Goal: Find specific page/section: Find specific page/section

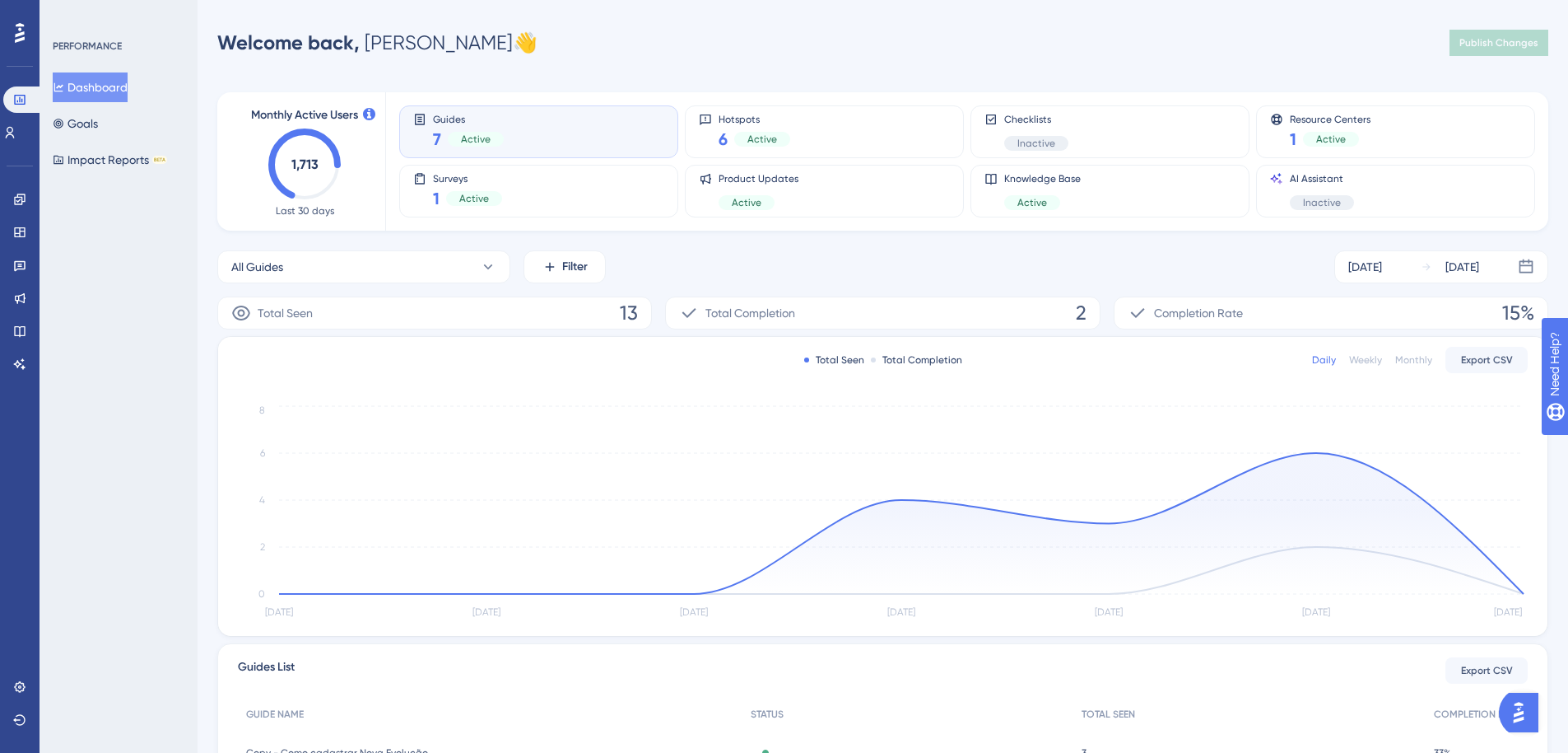
click at [27, 184] on div "Engagement Widgets Feedback Product Updates Knowledge Base AI Assistant" at bounding box center [19, 261] width 27 height 231
click at [26, 188] on link at bounding box center [19, 199] width 13 height 27
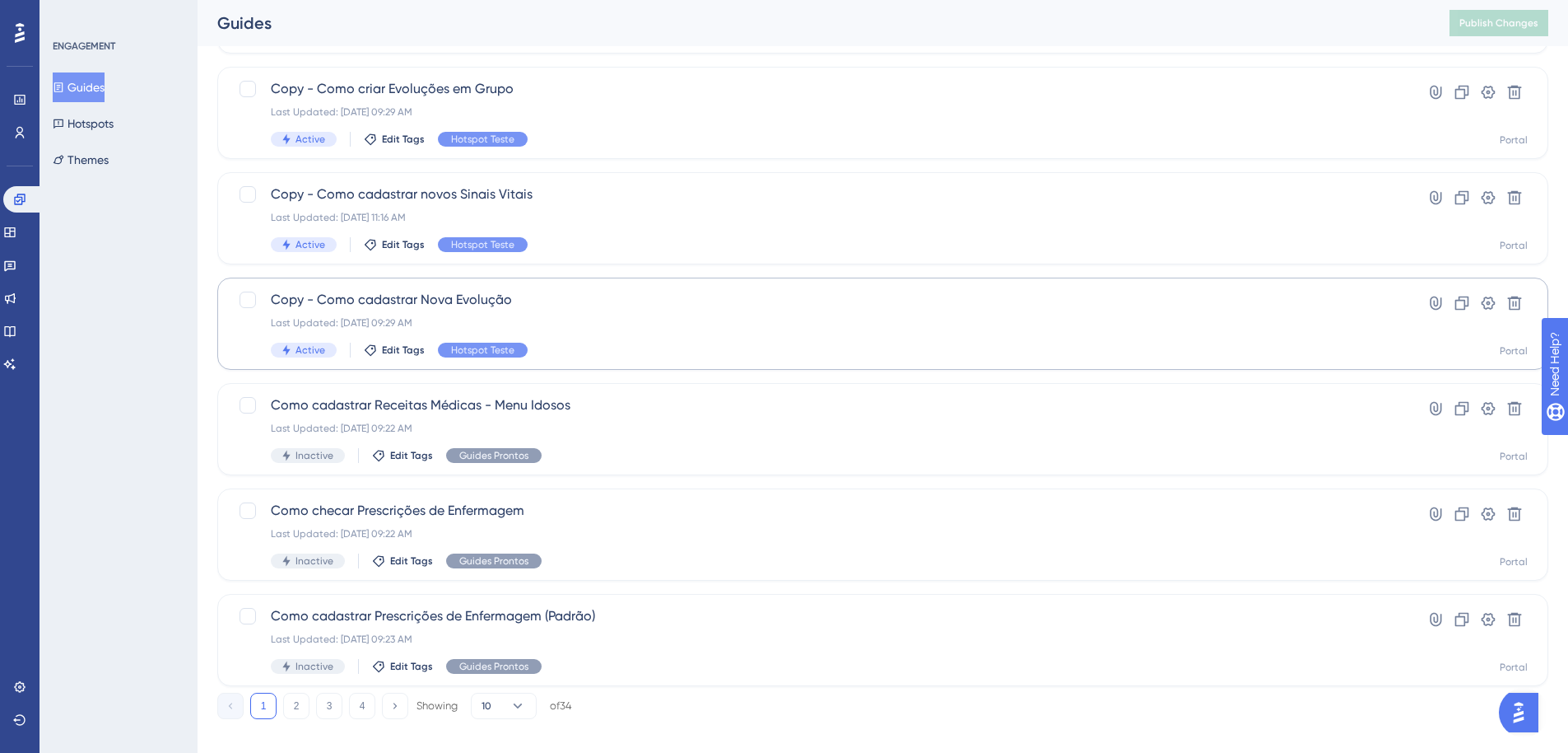
scroll to position [526, 0]
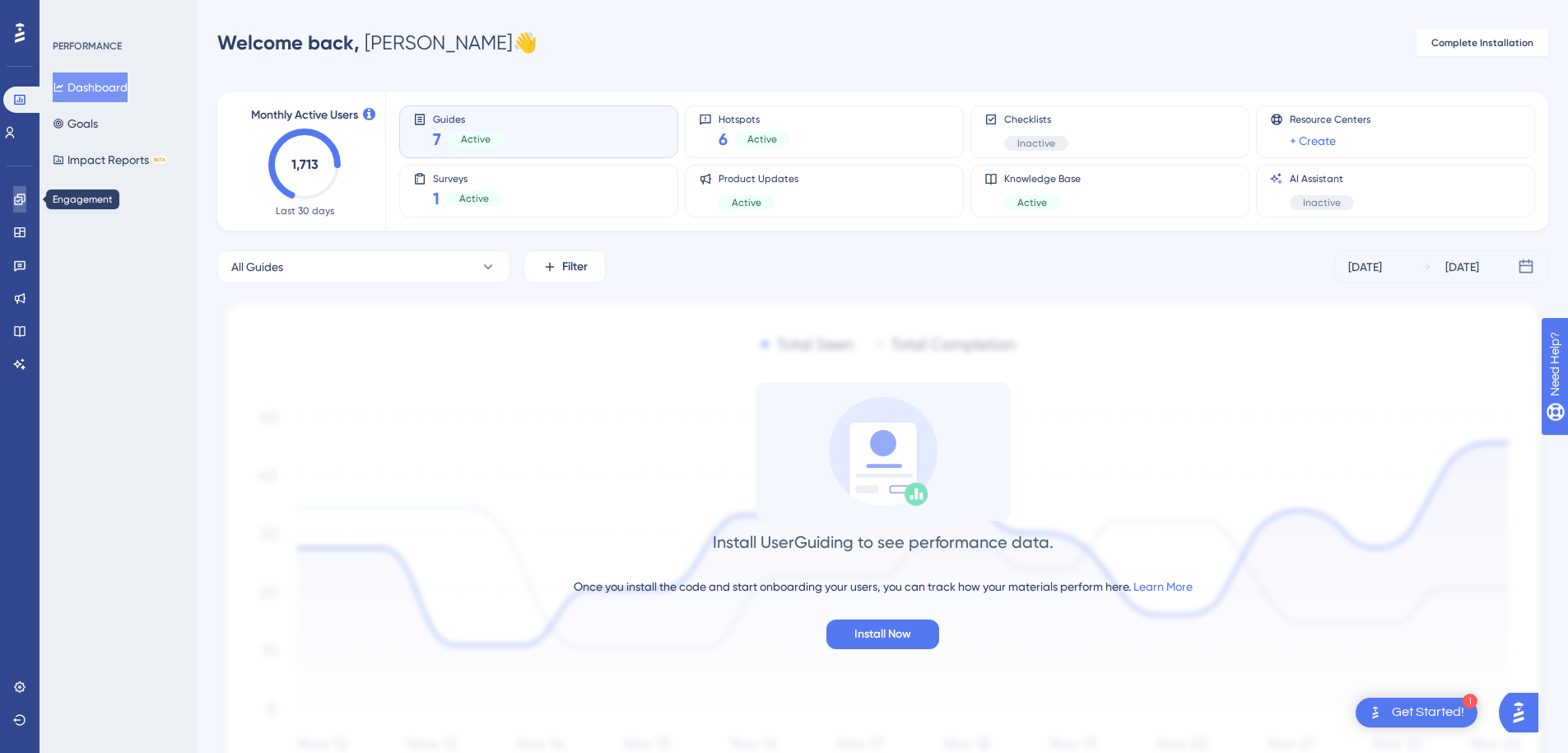
click at [26, 205] on icon at bounding box center [19, 200] width 13 height 13
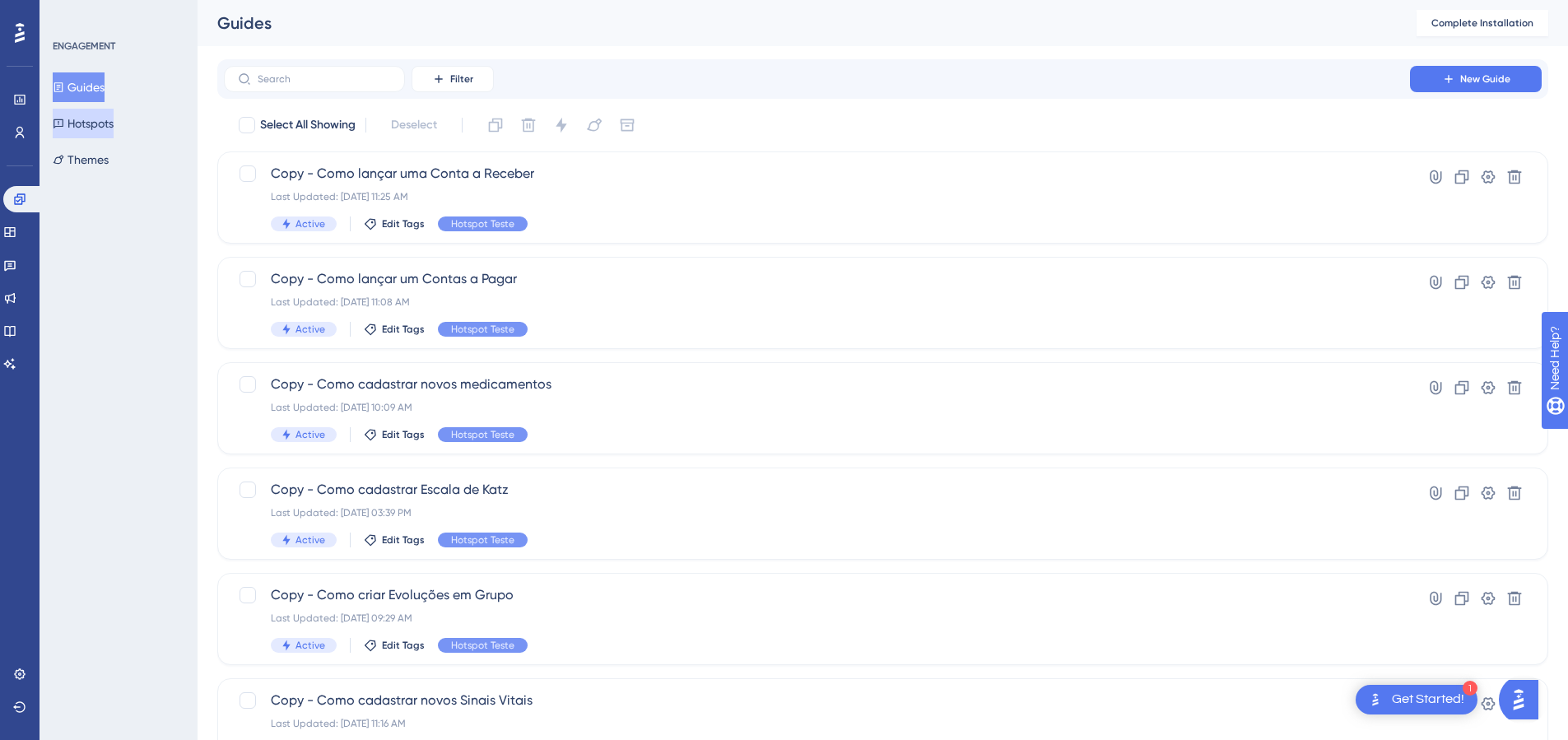
click at [103, 120] on button "Hotspots" at bounding box center [83, 124] width 61 height 30
